Goal: Information Seeking & Learning: Learn about a topic

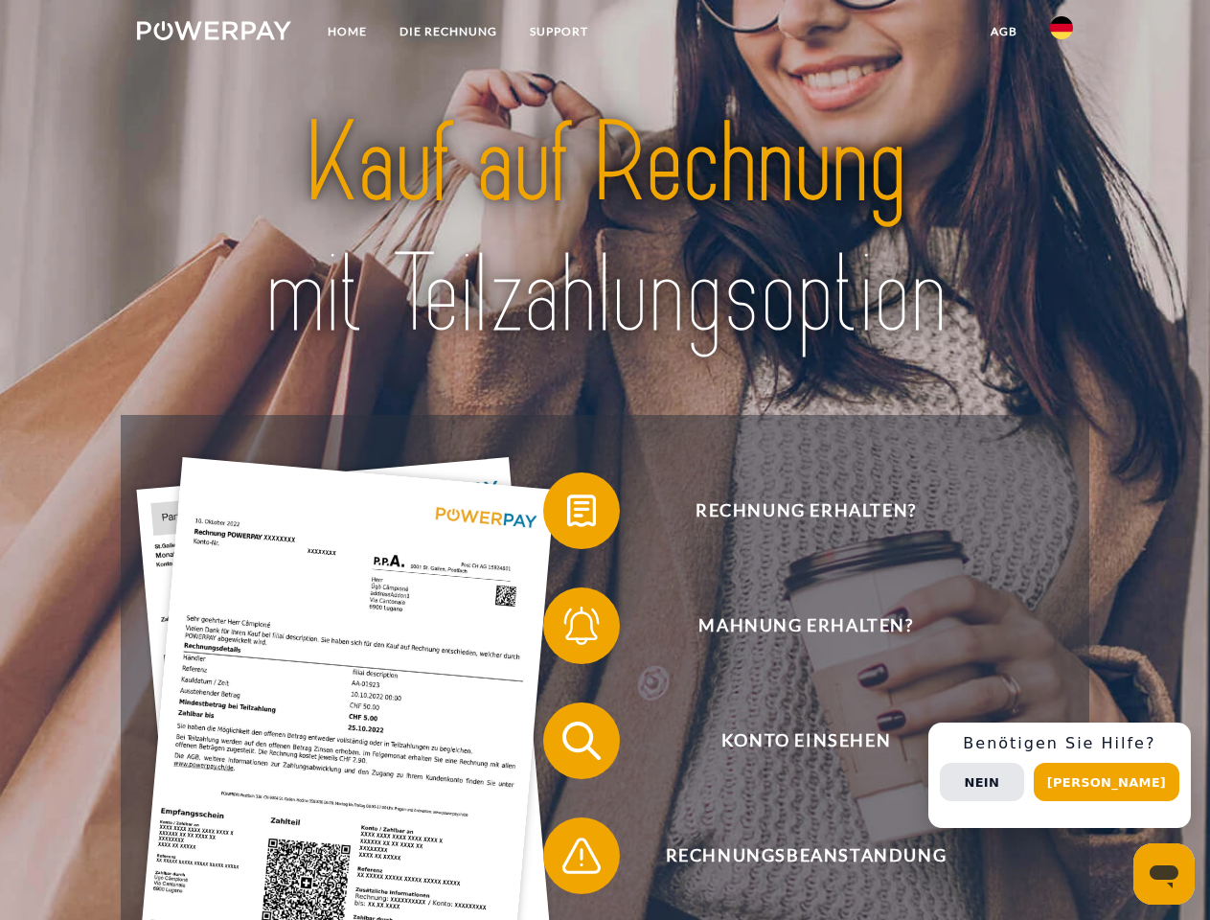
click at [214, 34] on img at bounding box center [214, 30] width 154 height 19
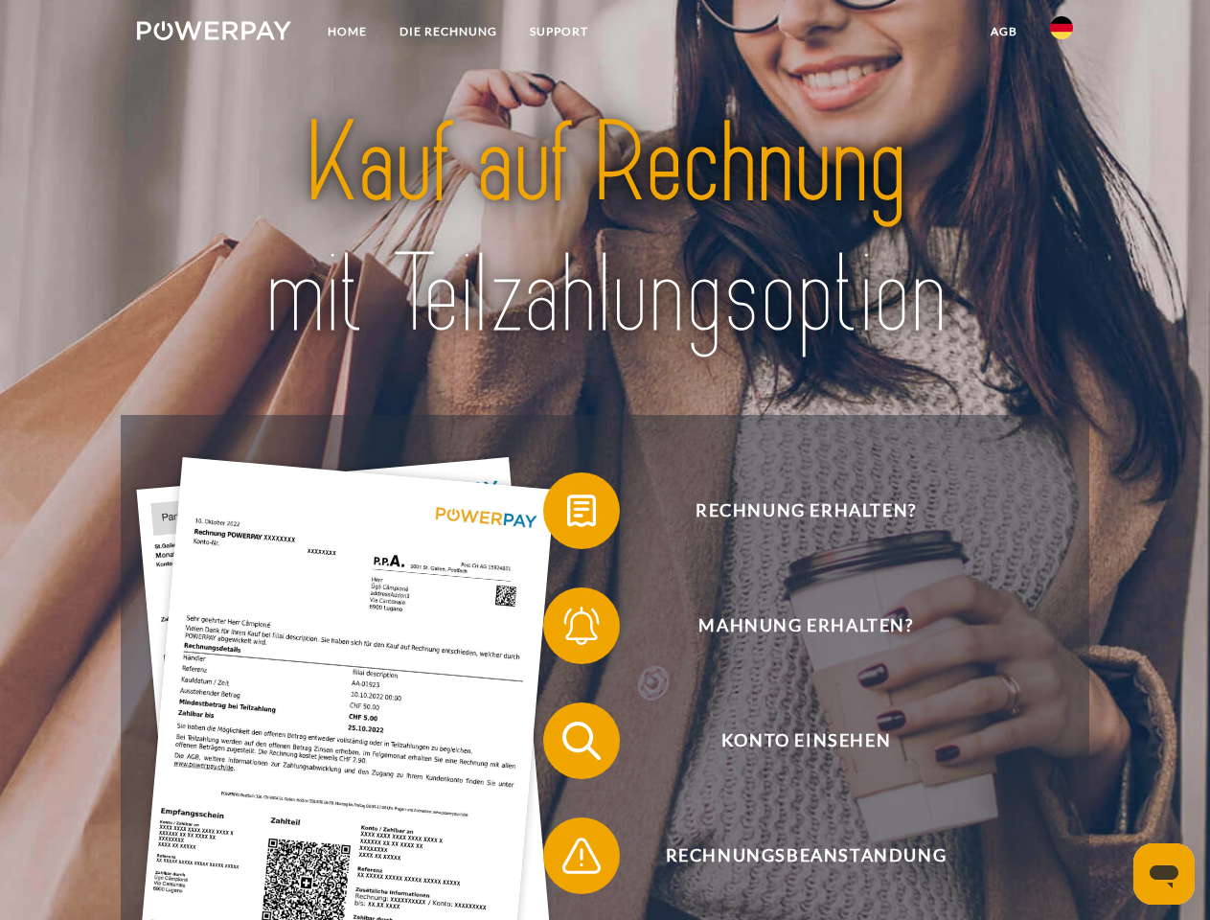
click at [1062, 34] on img at bounding box center [1061, 27] width 23 height 23
click at [1003, 32] on link "agb" at bounding box center [1003, 31] width 59 height 34
click at [567, 514] on span at bounding box center [553, 511] width 96 height 96
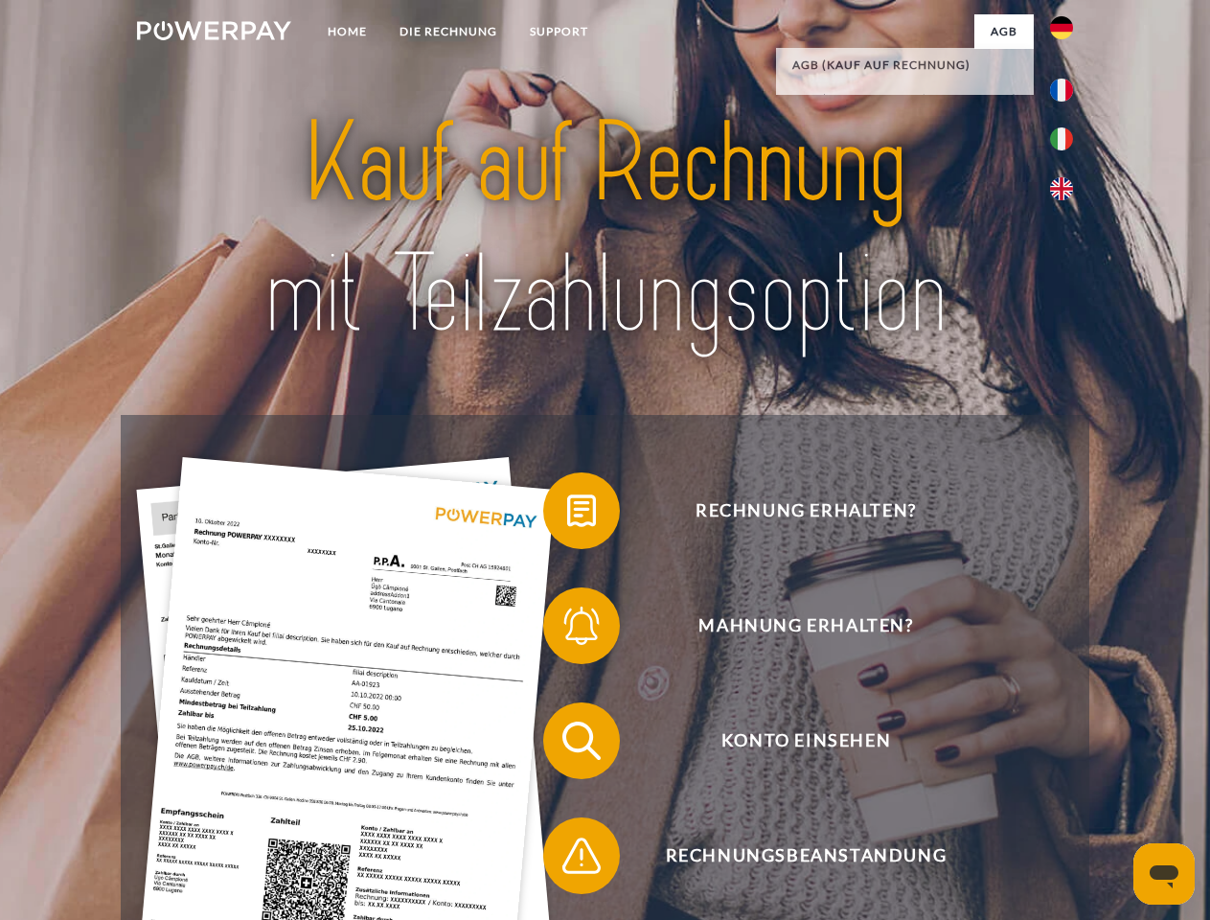
click at [567, 629] on span at bounding box center [553, 626] width 96 height 96
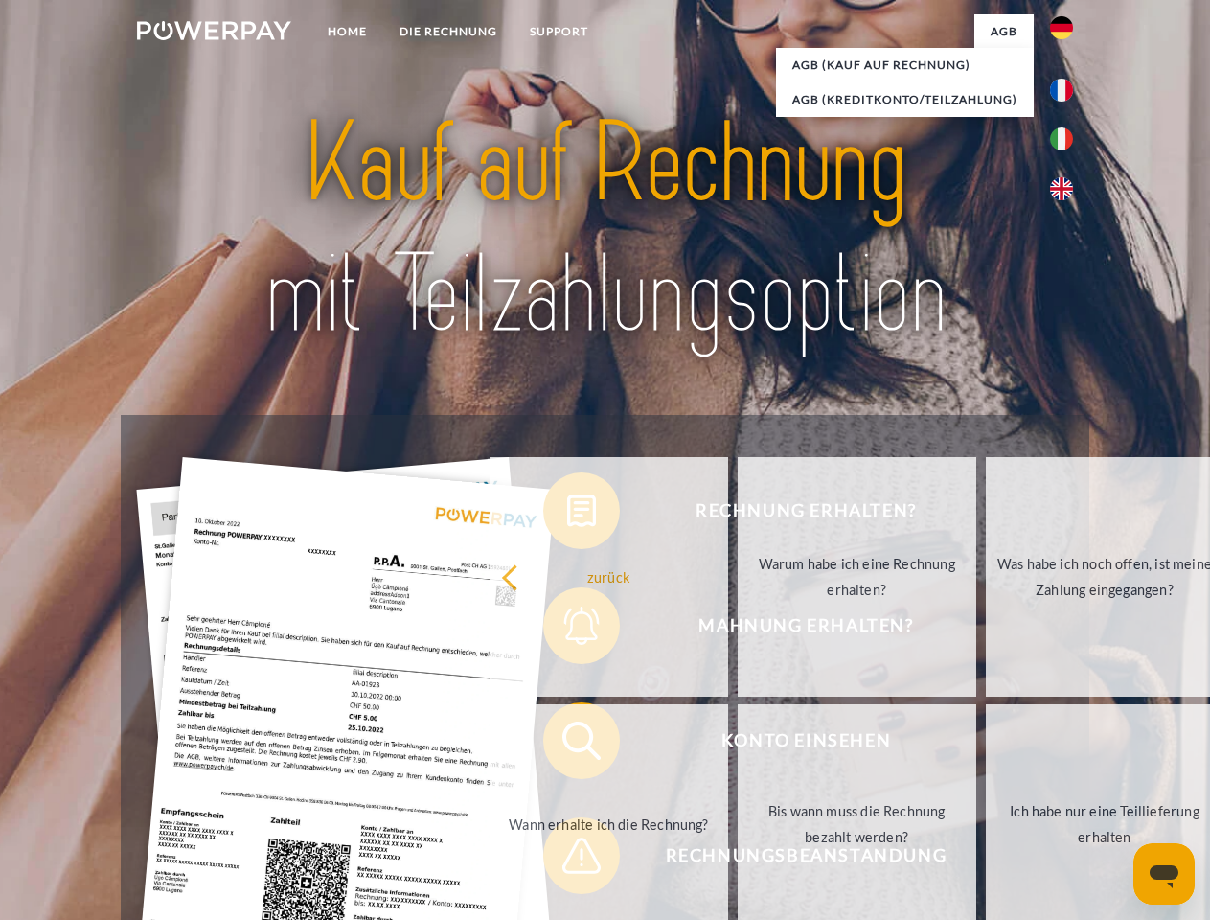
click at [738, 744] on link "Bis wann muss die Rechnung bezahlt werden?" at bounding box center [857, 824] width 239 height 240
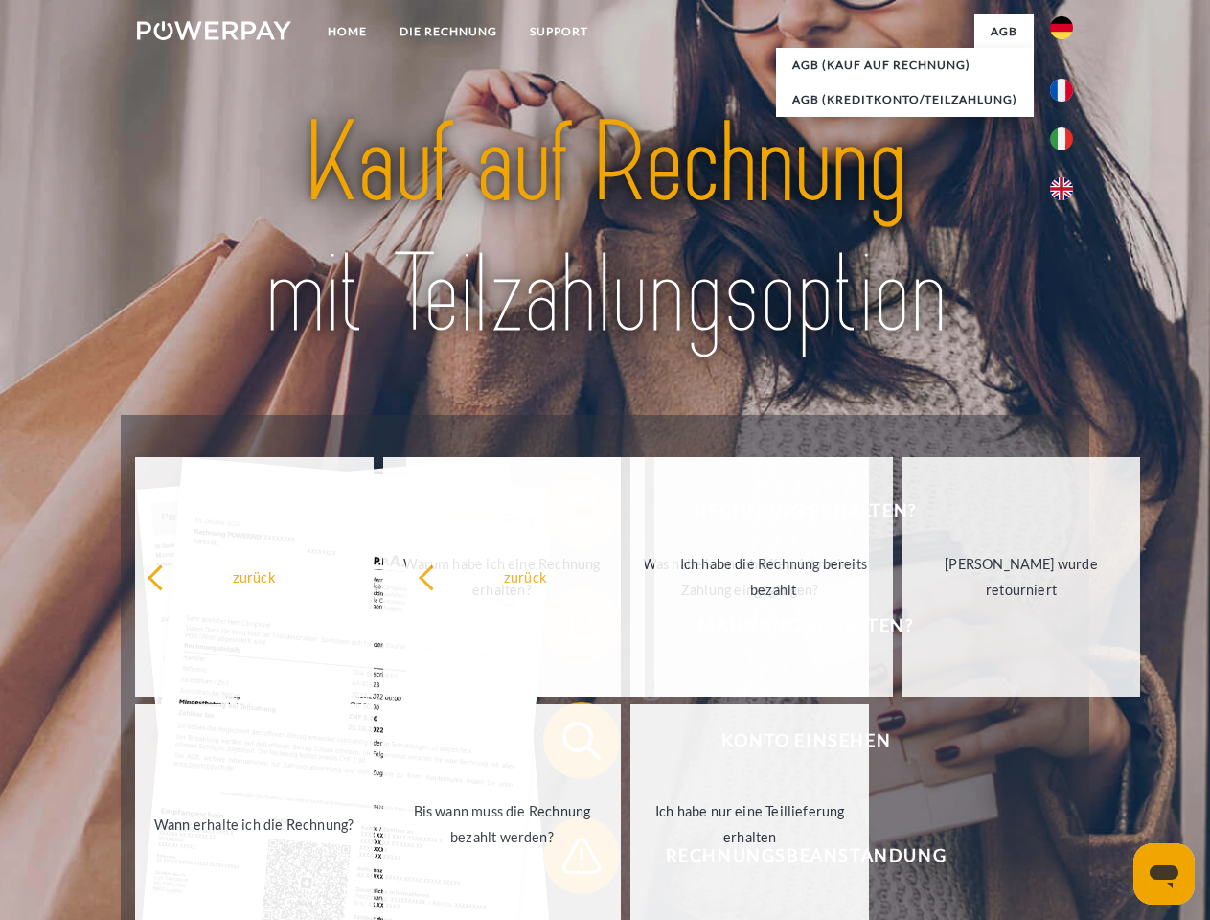
click at [567, 859] on span at bounding box center [553, 856] width 96 height 96
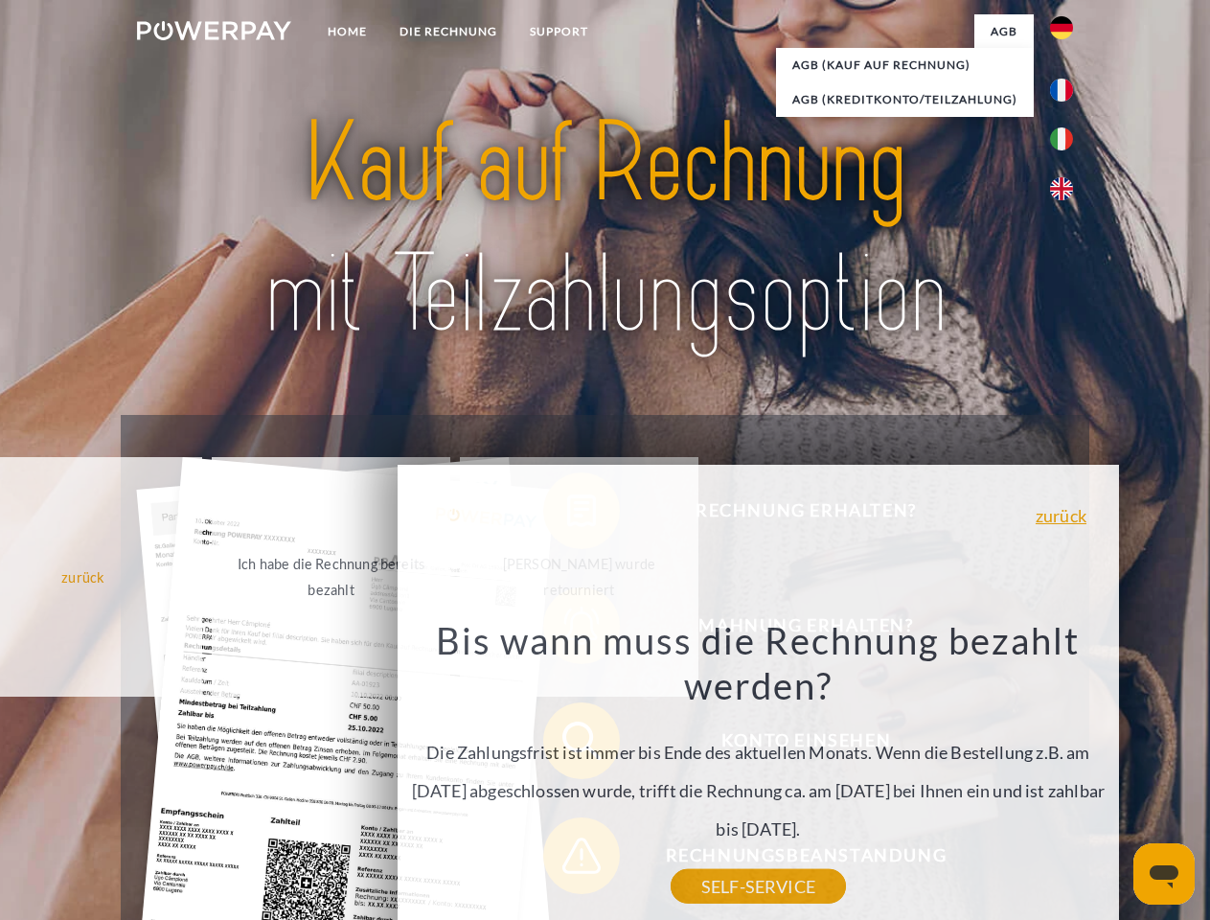
click at [1066, 775] on div "Rechnung erhalten? Mahnung erhalten? Konto einsehen" at bounding box center [605, 798] width 968 height 766
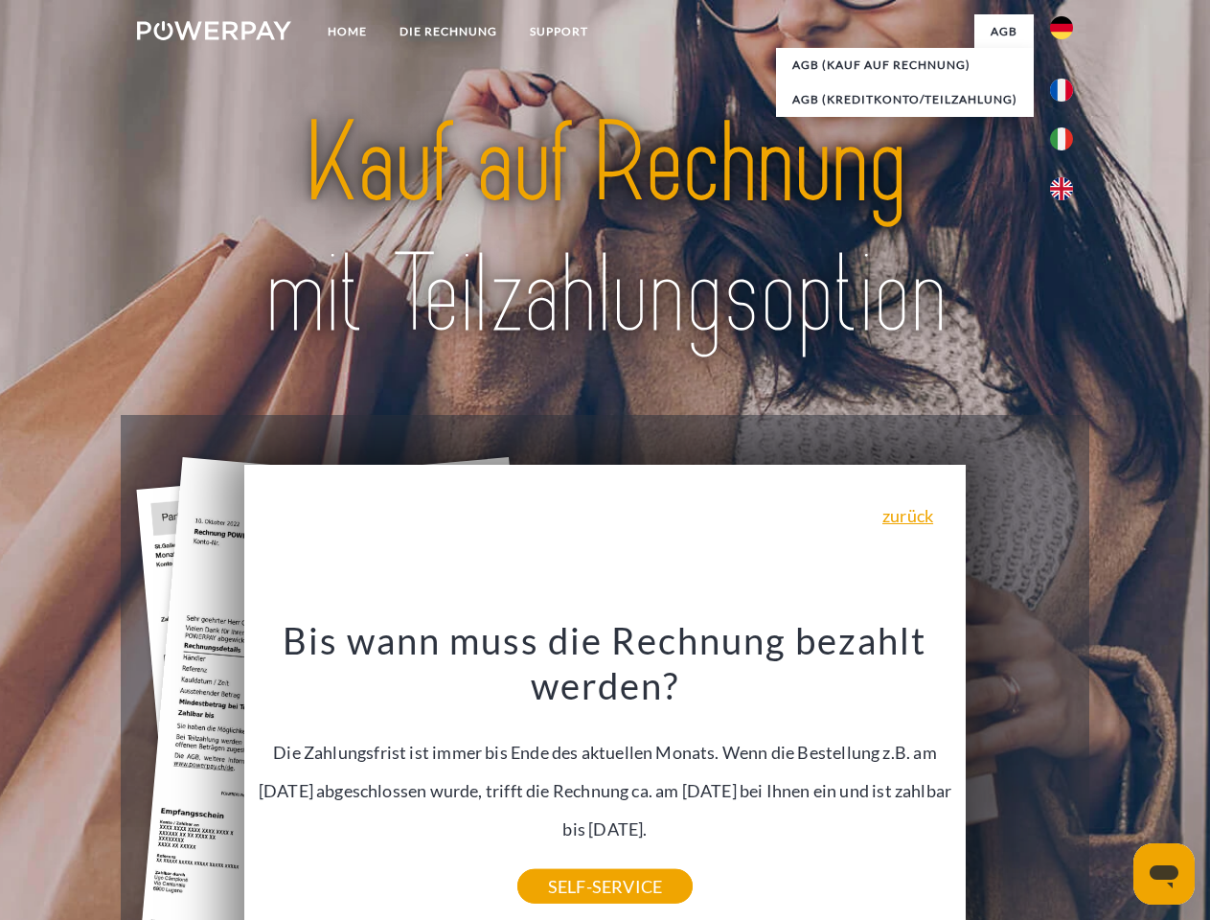
click at [1019, 779] on span "Konto einsehen" at bounding box center [805, 740] width 469 height 77
click at [1113, 782] on header "Home DIE RECHNUNG SUPPORT" at bounding box center [605, 661] width 1210 height 1323
